Goal: Information Seeking & Learning: Compare options

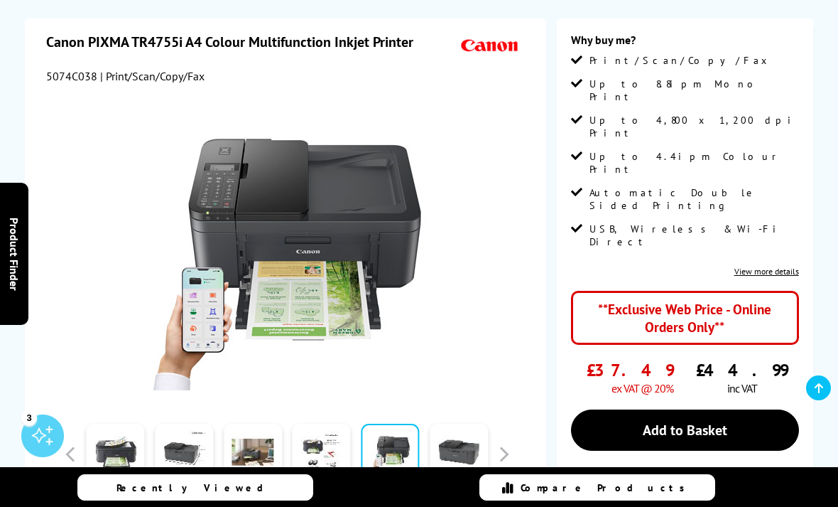
scroll to position [185, 0]
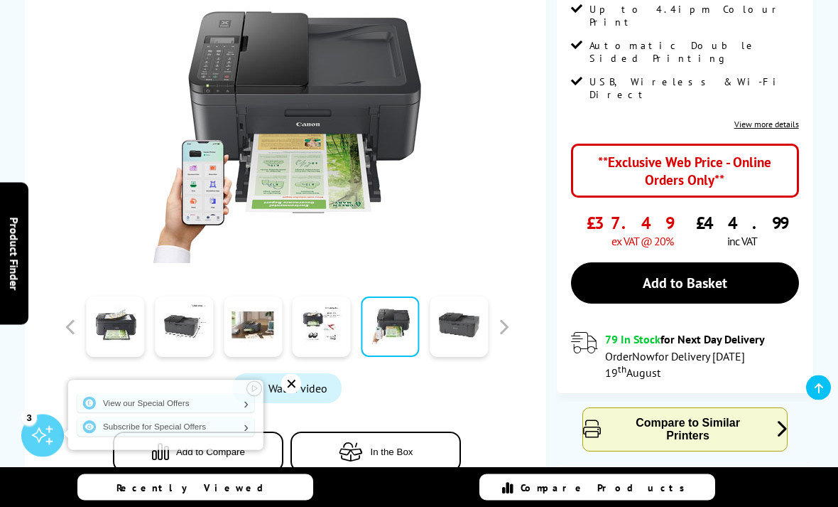
scroll to position [331, 0]
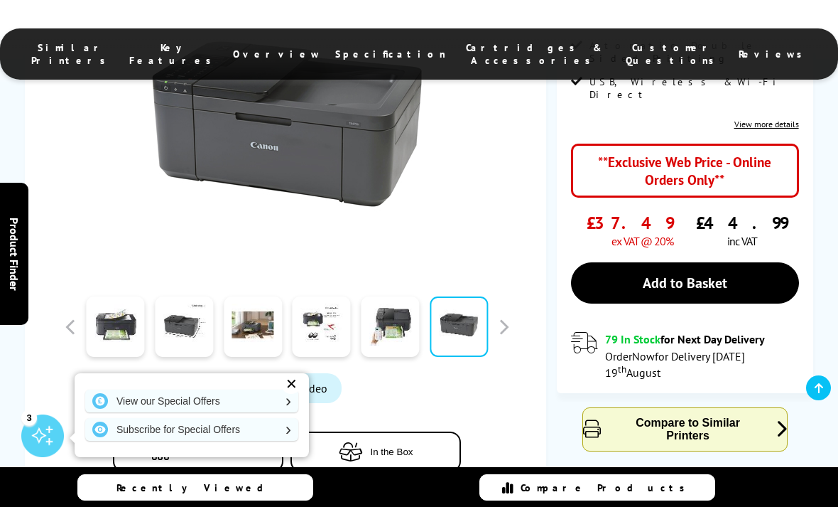
click at [408, 446] on span "In the Box" at bounding box center [391, 451] width 43 height 11
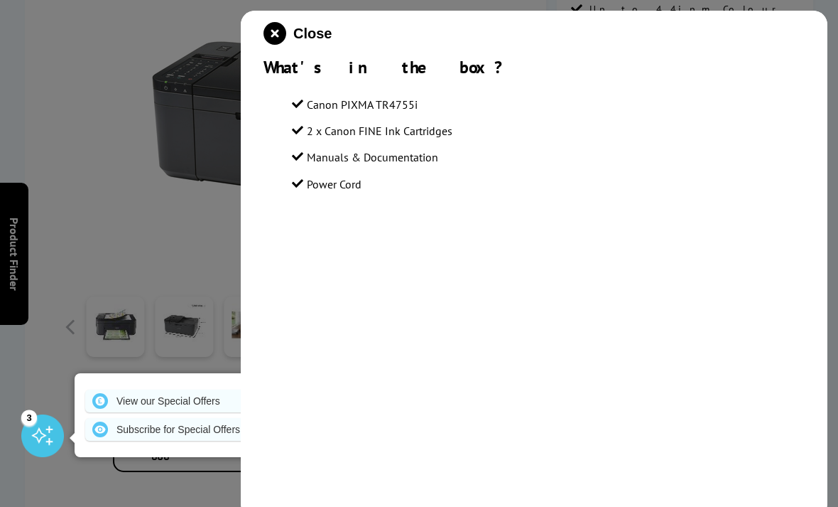
click at [147, 215] on div at bounding box center [419, 253] width 838 height 507
click at [168, 379] on div at bounding box center [419, 253] width 838 height 507
click at [131, 311] on div at bounding box center [419, 253] width 838 height 507
click at [276, 36] on icon "close modal" at bounding box center [275, 33] width 23 height 23
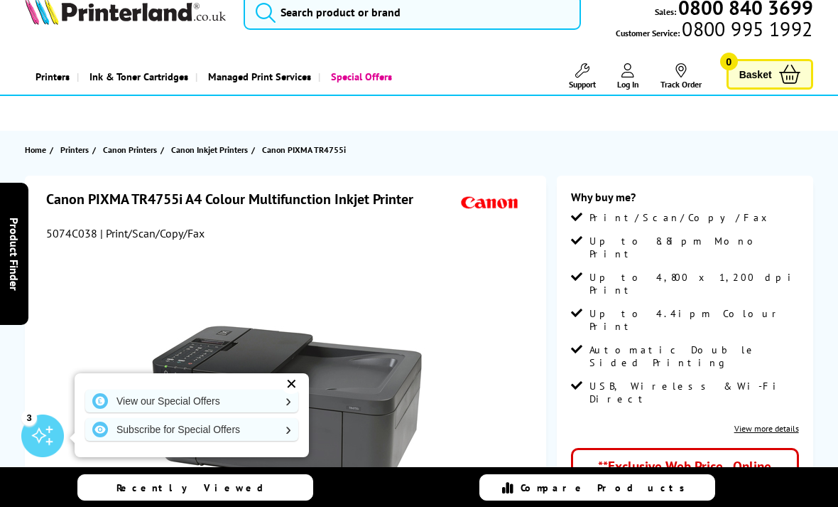
scroll to position [0, 0]
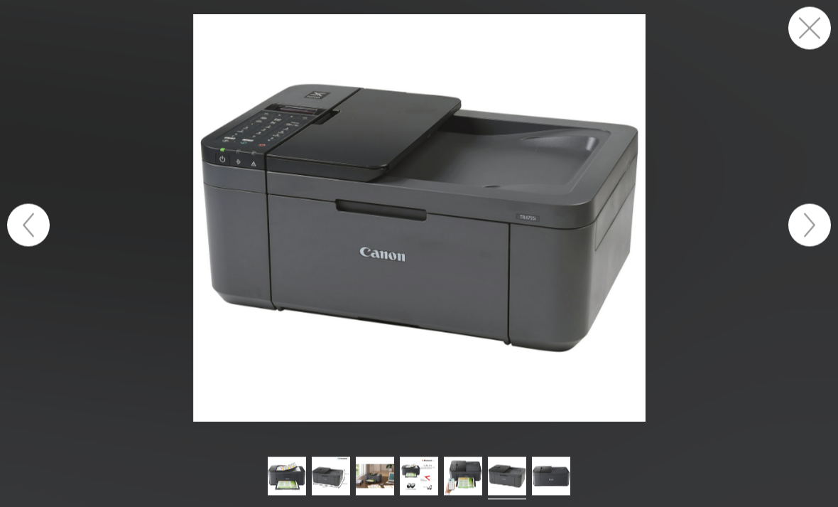
scroll to position [119, 0]
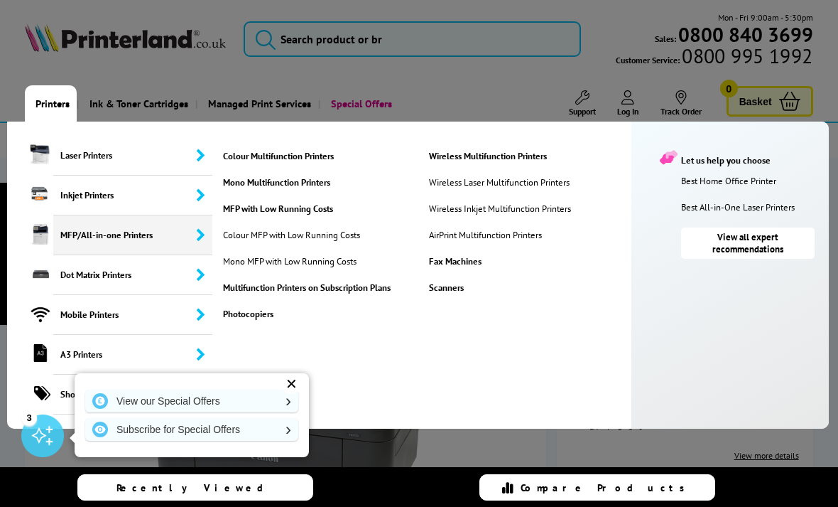
click at [554, 150] on link "Wireless Multifunction Printers" at bounding box center [526, 156] width 201 height 12
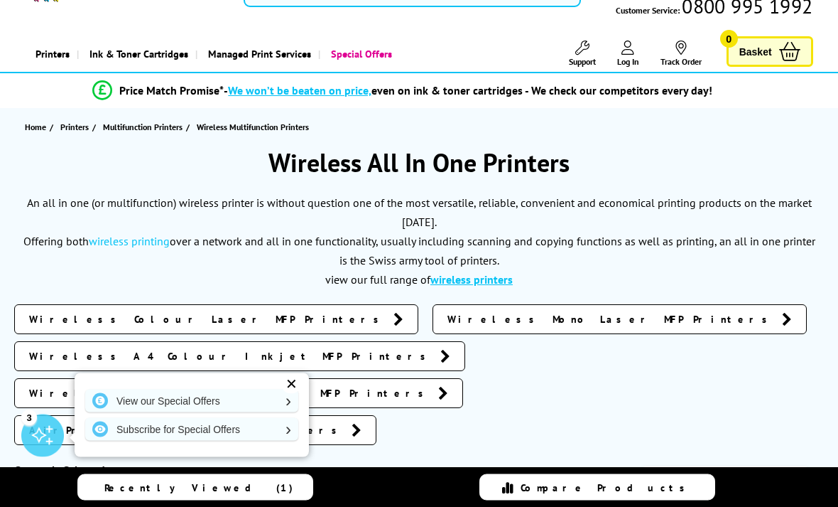
scroll to position [57, 0]
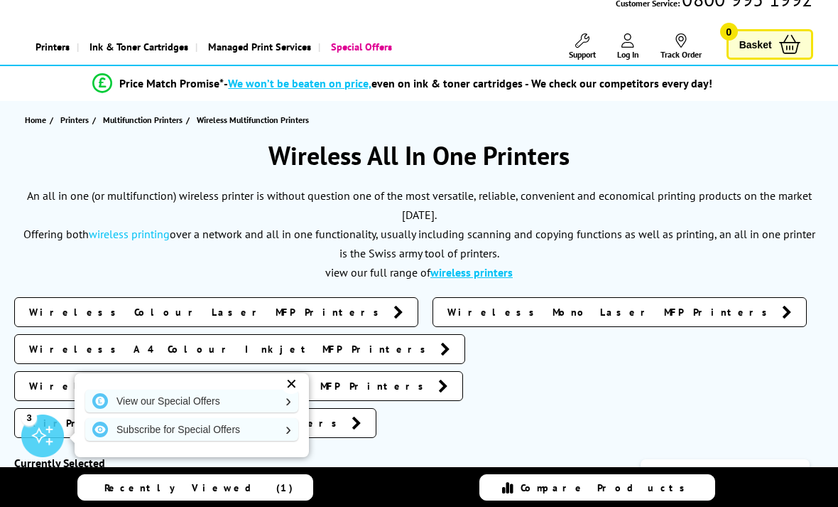
click at [291, 394] on div "✕" at bounding box center [291, 384] width 20 height 20
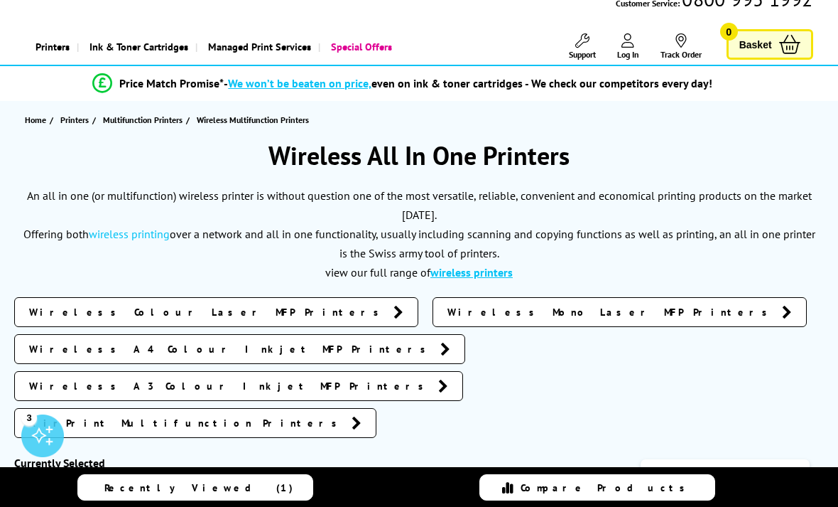
click at [787, 459] on select "Popularity Rating Price - Low to High Price - High to Low Running Costs - Low t…" at bounding box center [725, 473] width 169 height 28
select select "Price Ascending"
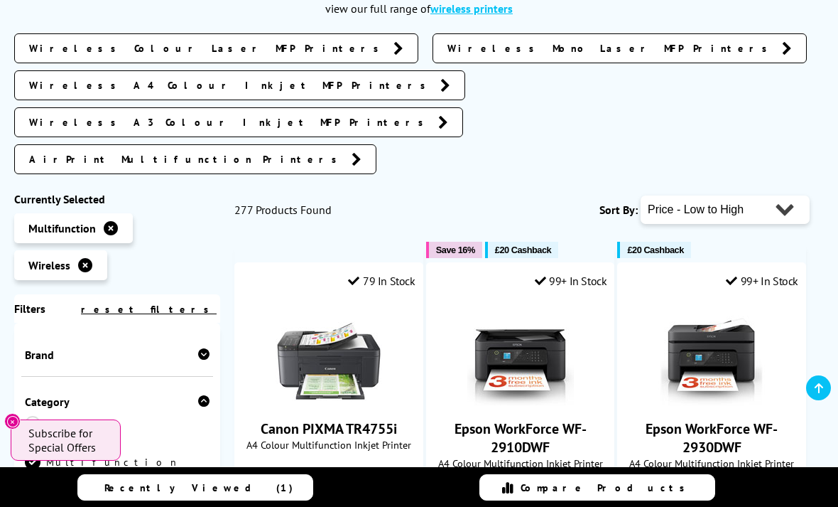
scroll to position [321, 0]
